Goal: Check status

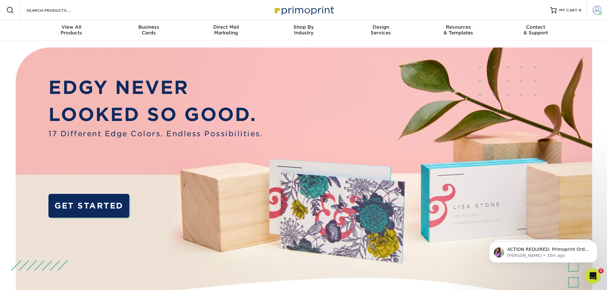
click at [596, 8] on span at bounding box center [596, 10] width 9 height 9
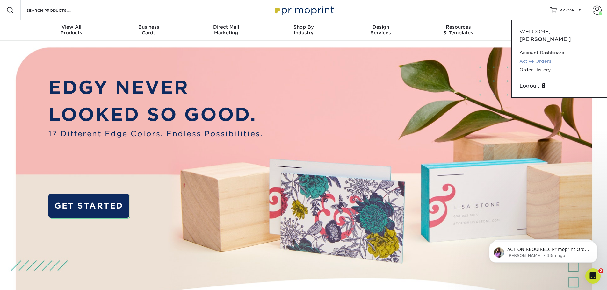
click at [545, 57] on link "Active Orders" at bounding box center [559, 61] width 80 height 9
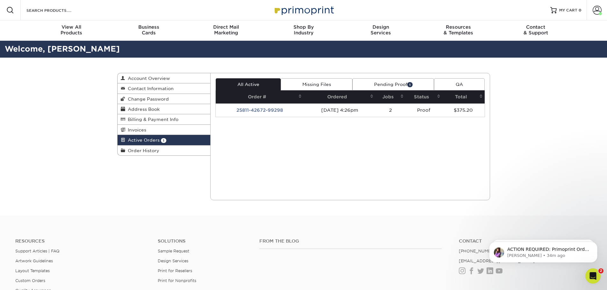
click at [401, 85] on link "Pending Proof 1" at bounding box center [393, 84] width 82 height 12
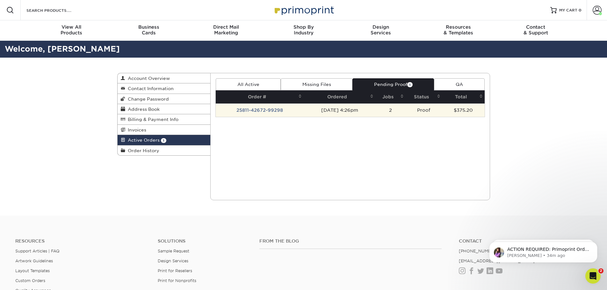
click at [266, 110] on td "25811-42672-99298" at bounding box center [260, 109] width 88 height 13
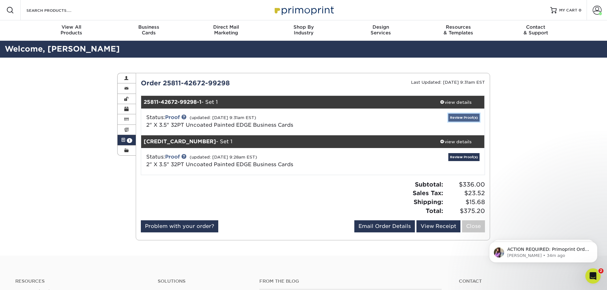
click at [460, 119] on link "Review Proof(s)" at bounding box center [463, 118] width 31 height 8
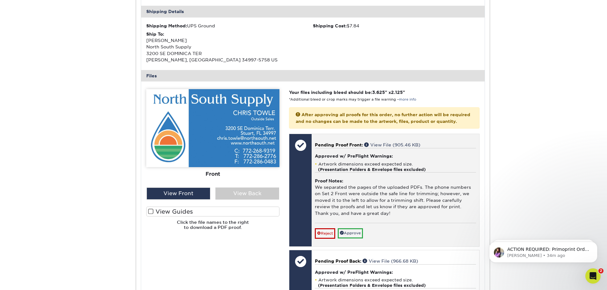
scroll to position [223, 0]
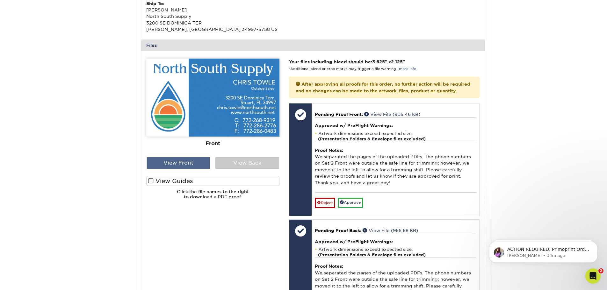
click at [187, 163] on div "View Front" at bounding box center [178, 163] width 64 height 12
click at [232, 161] on div "View Back" at bounding box center [247, 163] width 64 height 12
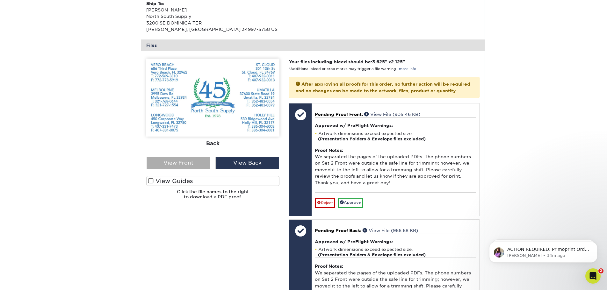
click at [200, 163] on div "View Front" at bounding box center [178, 163] width 64 height 12
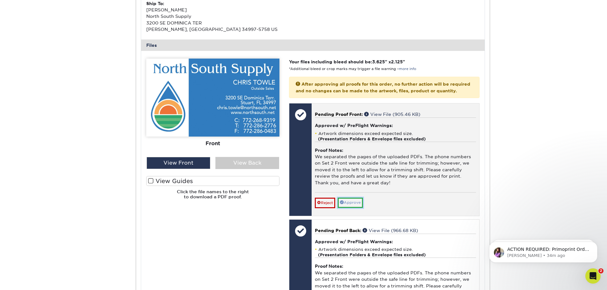
click at [358, 208] on link "Approve" at bounding box center [349, 203] width 25 height 10
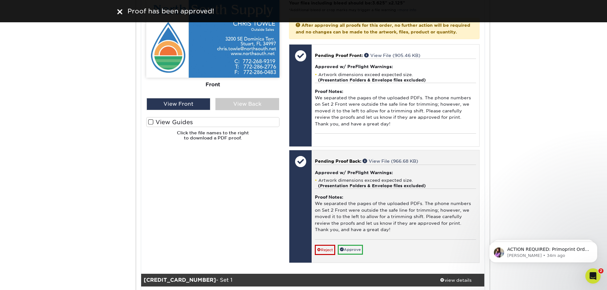
scroll to position [318, 0]
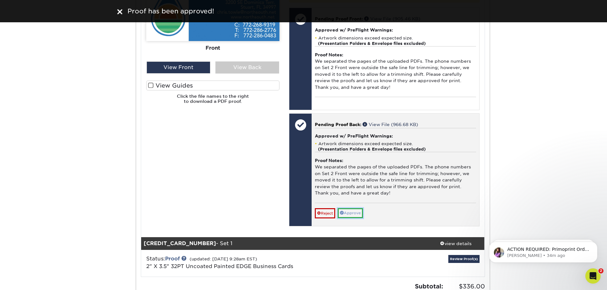
click at [353, 218] on link "Approve" at bounding box center [349, 213] width 25 height 10
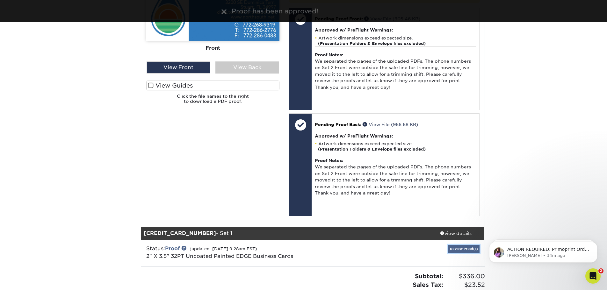
click at [460, 253] on link "Review Proof(s)" at bounding box center [463, 249] width 31 height 8
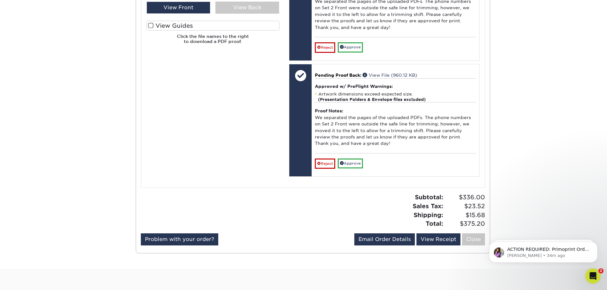
scroll to position [669, 0]
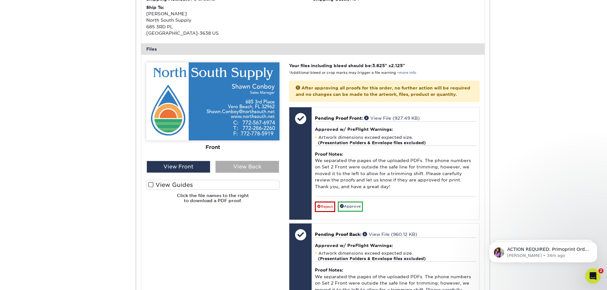
click at [229, 170] on div "View Back" at bounding box center [247, 167] width 64 height 12
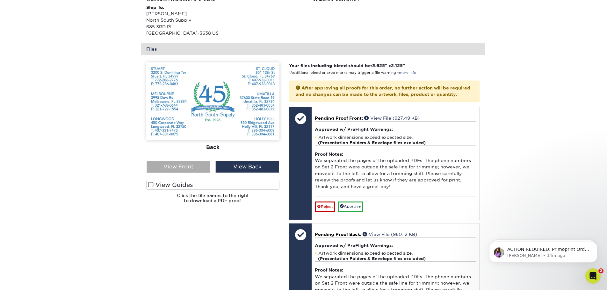
click at [193, 173] on div "View Front" at bounding box center [178, 167] width 64 height 12
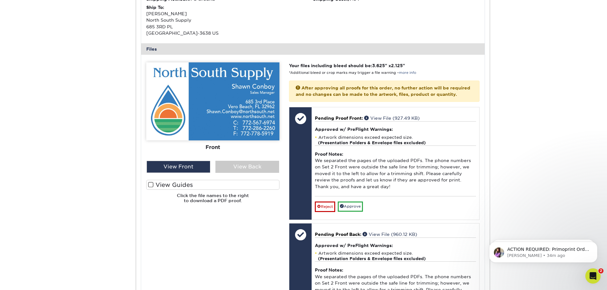
scroll to position [700, 0]
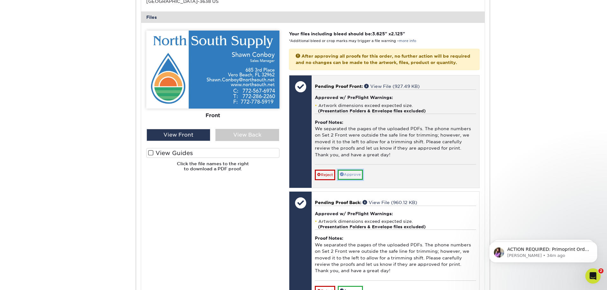
click at [344, 176] on span at bounding box center [342, 174] width 4 height 4
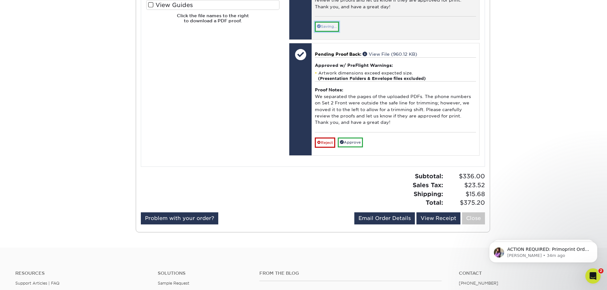
scroll to position [860, 0]
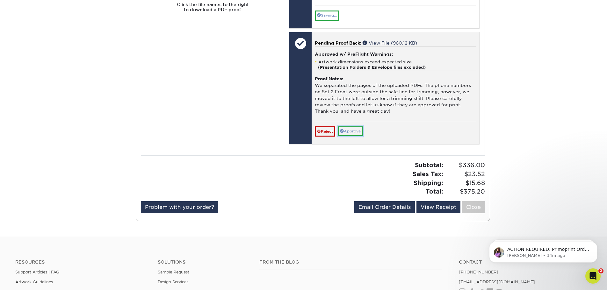
click at [352, 136] on link "Approve" at bounding box center [349, 131] width 25 height 10
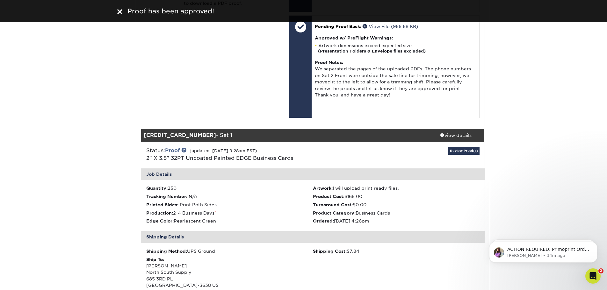
scroll to position [414, 0]
